Goal: Find specific page/section: Find specific page/section

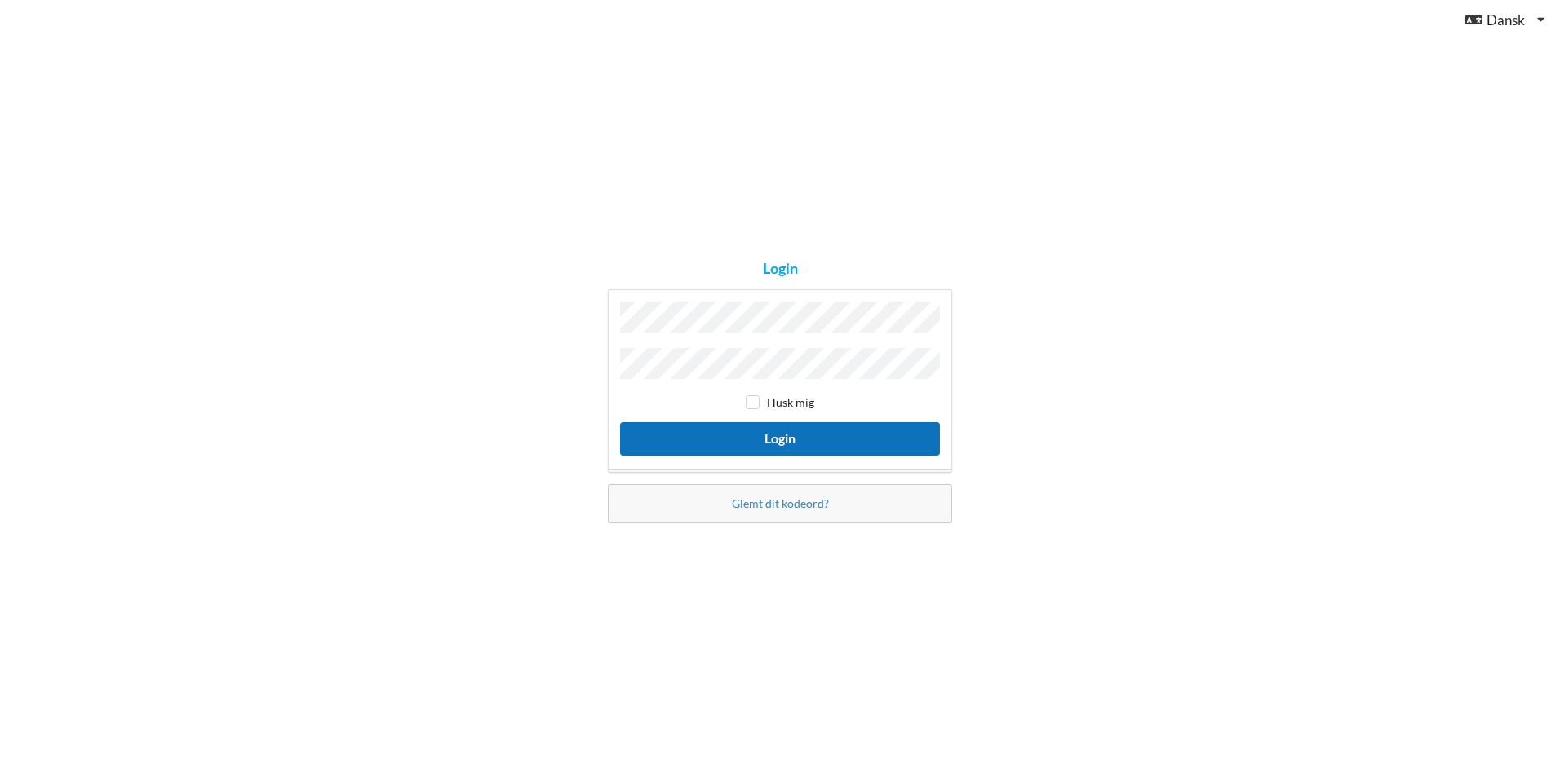
click at [729, 423] on button "Login" at bounding box center [780, 439] width 320 height 34
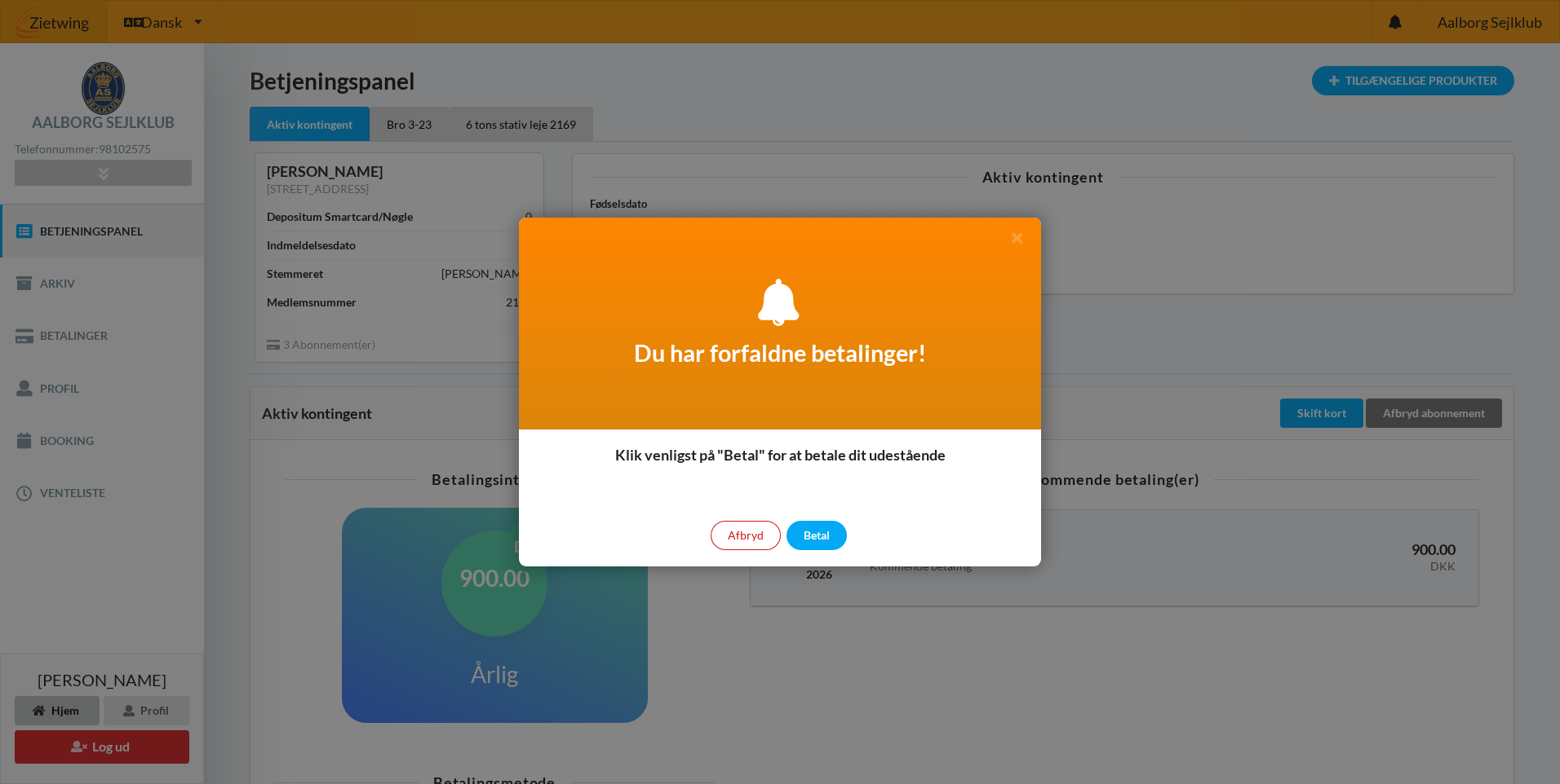
click at [739, 542] on div "Afbryd" at bounding box center [745, 535] width 70 height 29
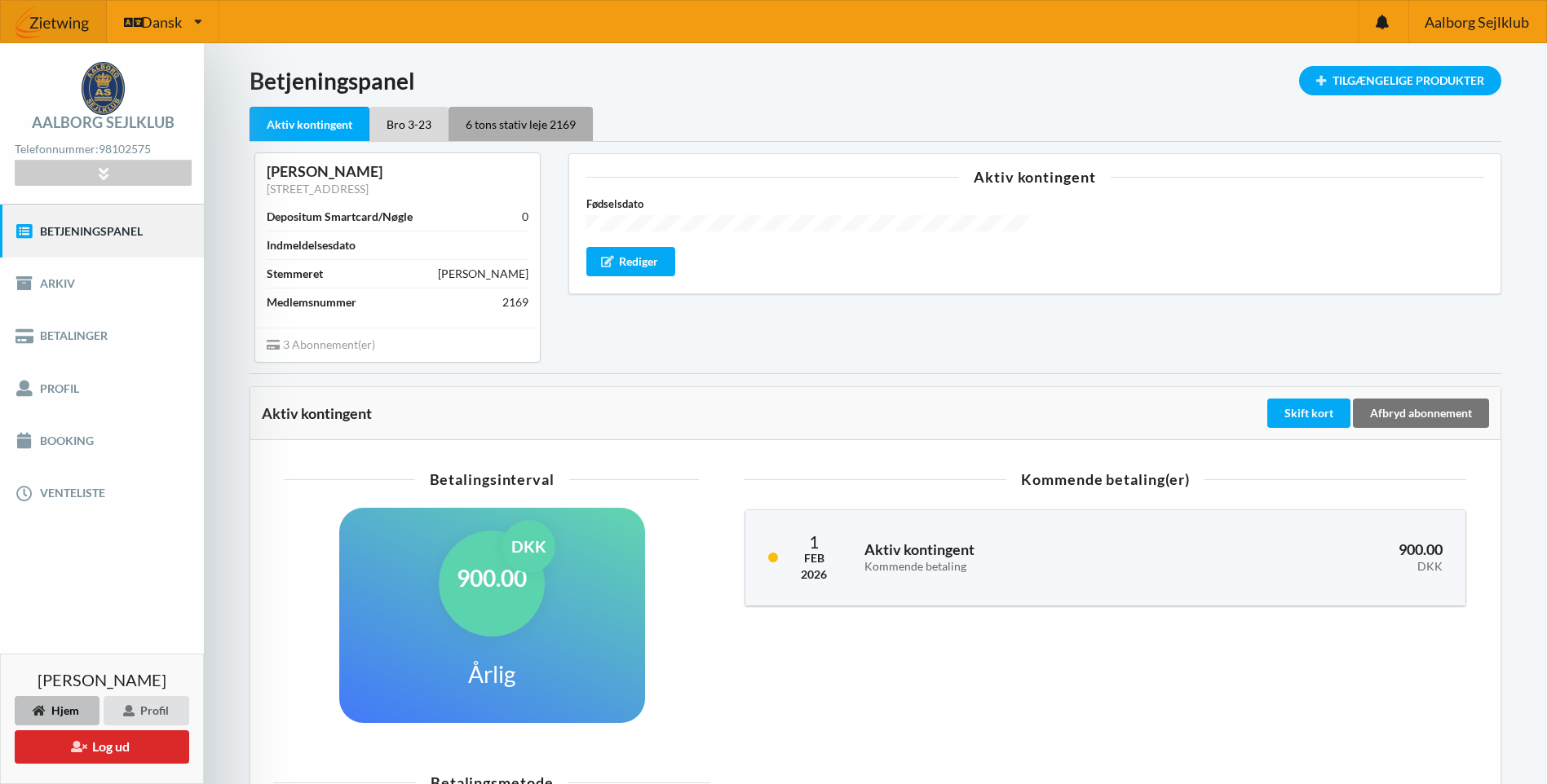
click at [494, 121] on div "6 tons stativ leje 2169" at bounding box center [520, 124] width 144 height 34
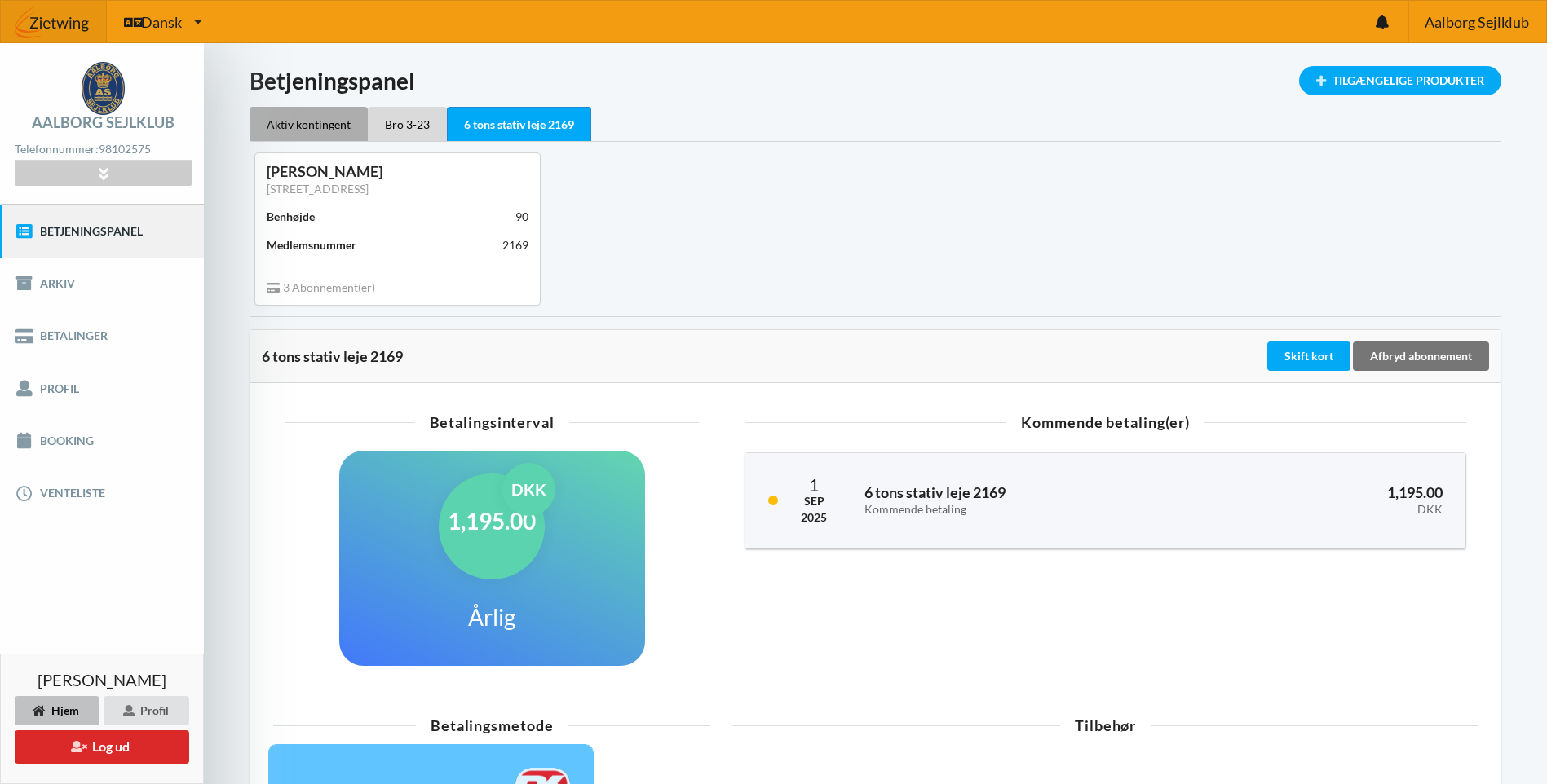
click at [322, 128] on div "Aktiv kontingent" at bounding box center [309, 124] width 118 height 34
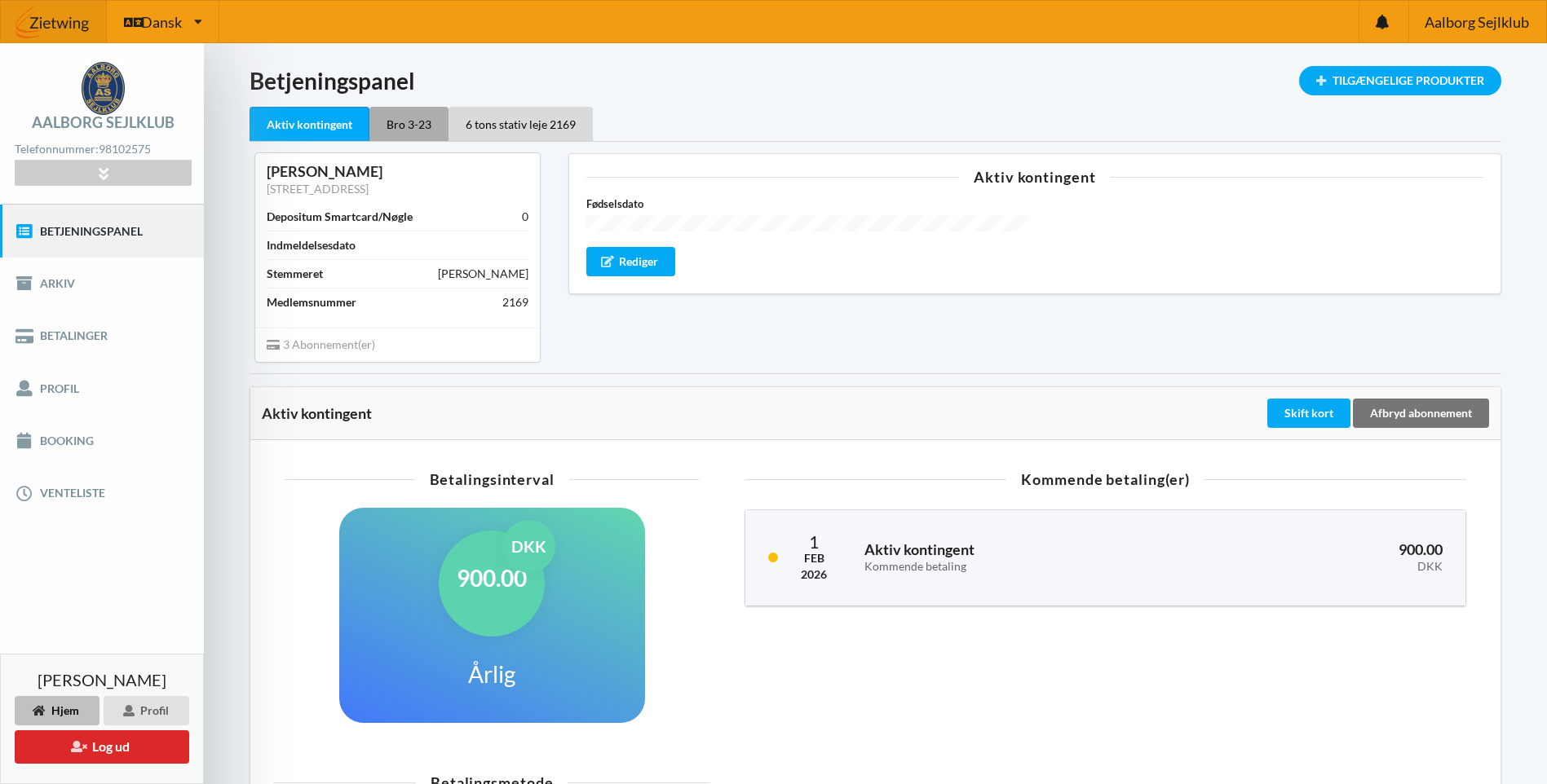
click at [408, 118] on div "Bro 3-23" at bounding box center [408, 124] width 79 height 34
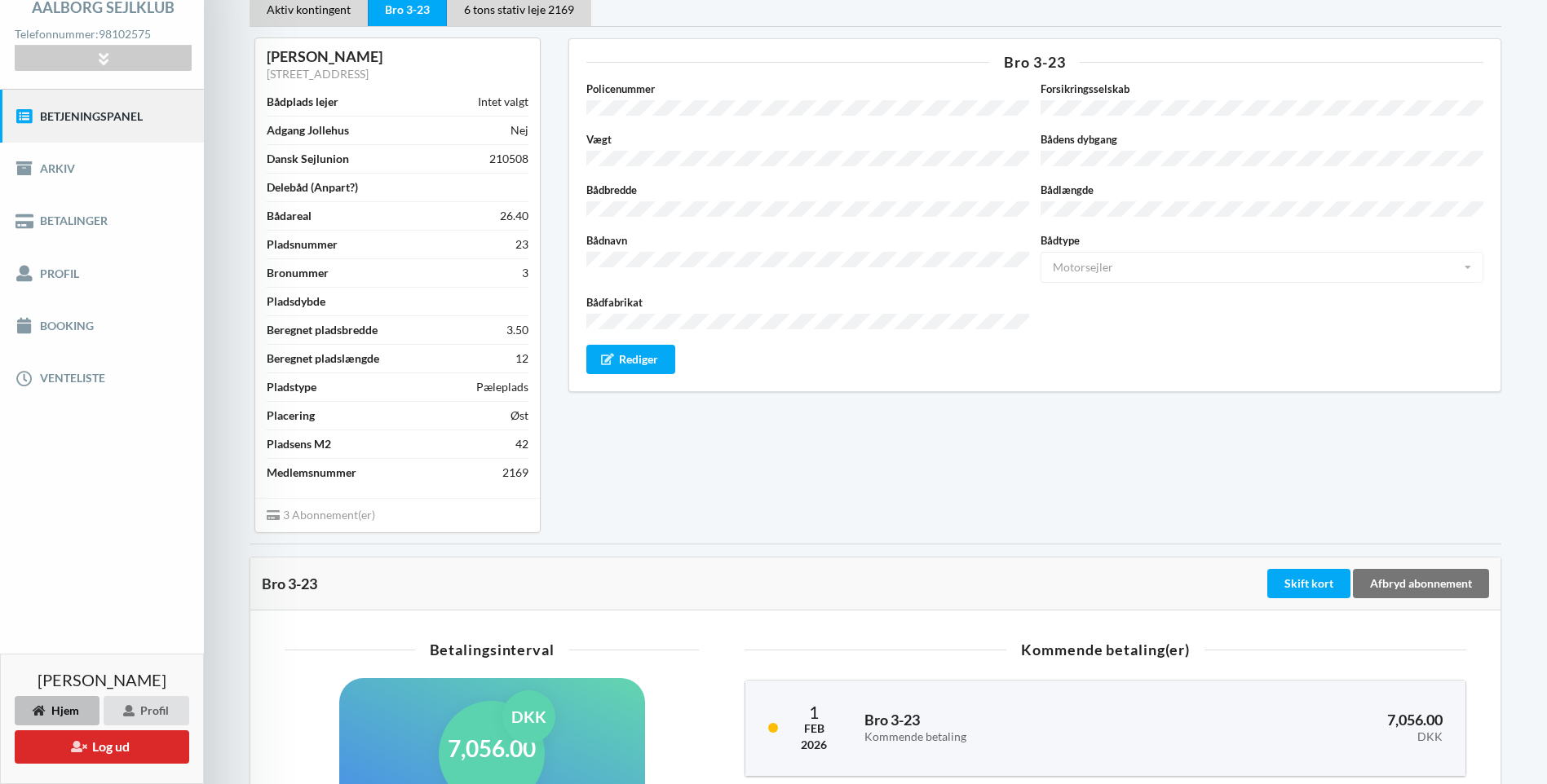
scroll to position [81, 0]
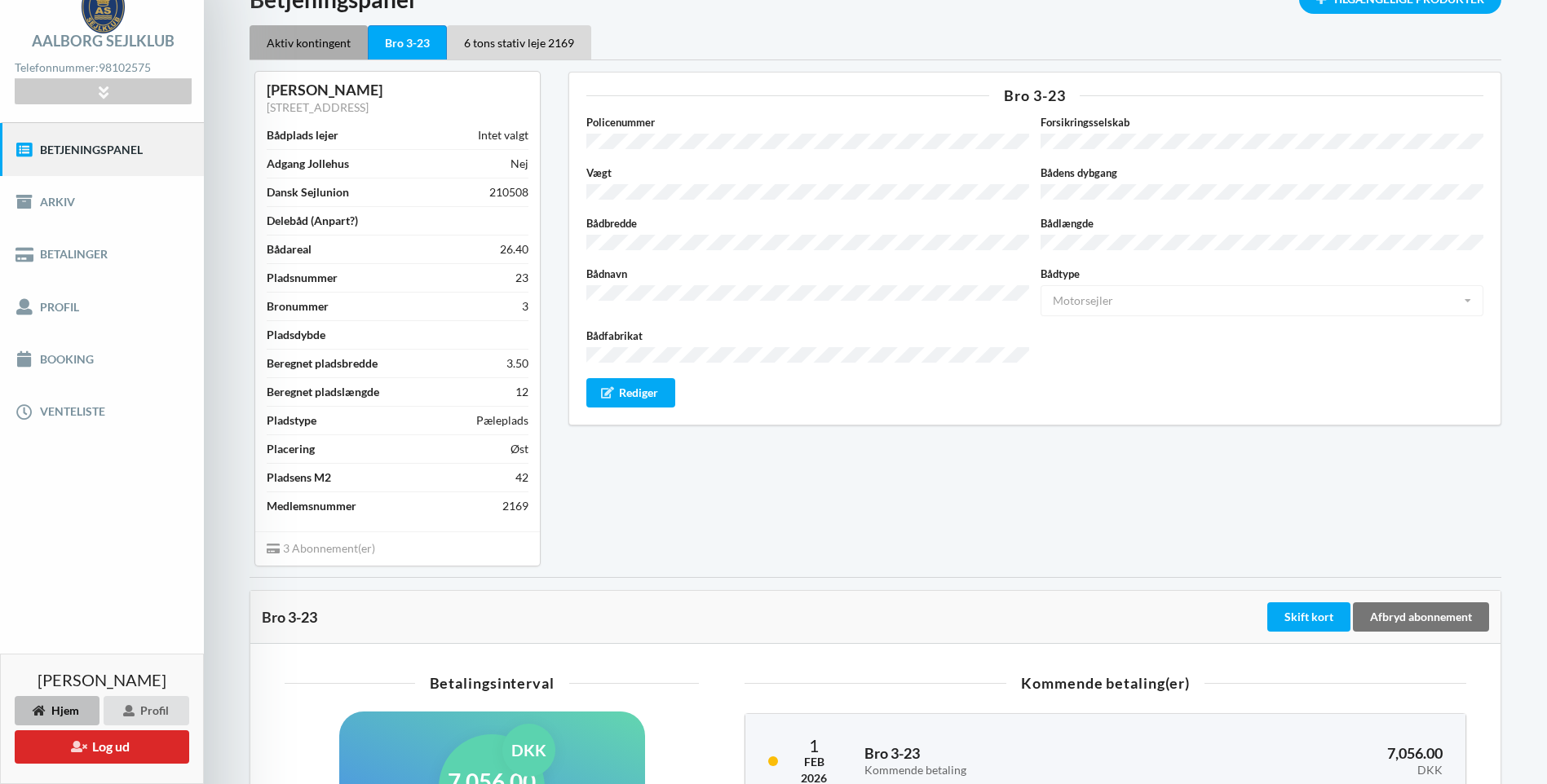
click at [296, 43] on div "Aktiv kontingent" at bounding box center [309, 42] width 118 height 34
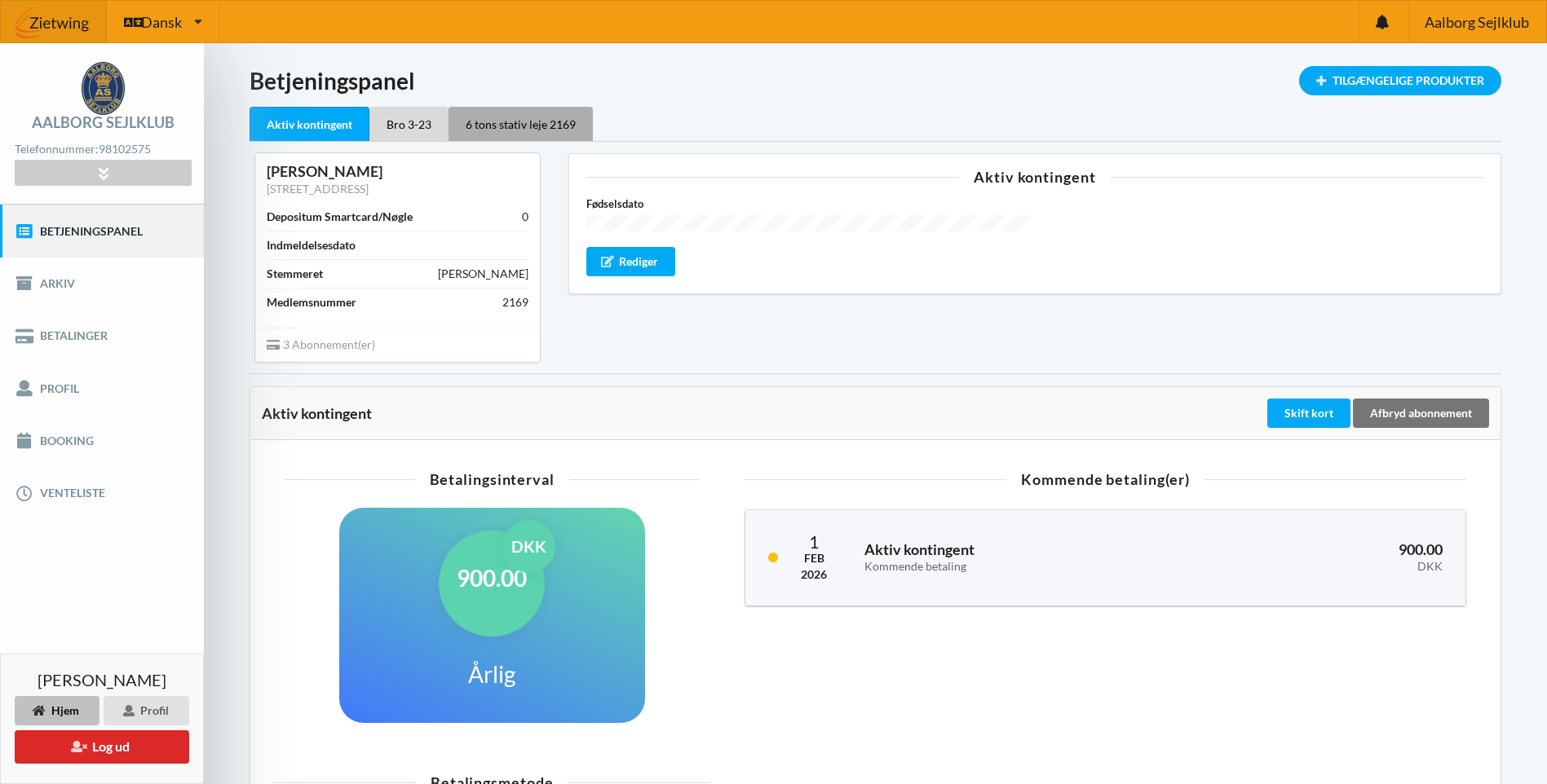
click at [498, 122] on div "6 tons stativ leje 2169" at bounding box center [520, 124] width 144 height 34
